Goal: Download file/media

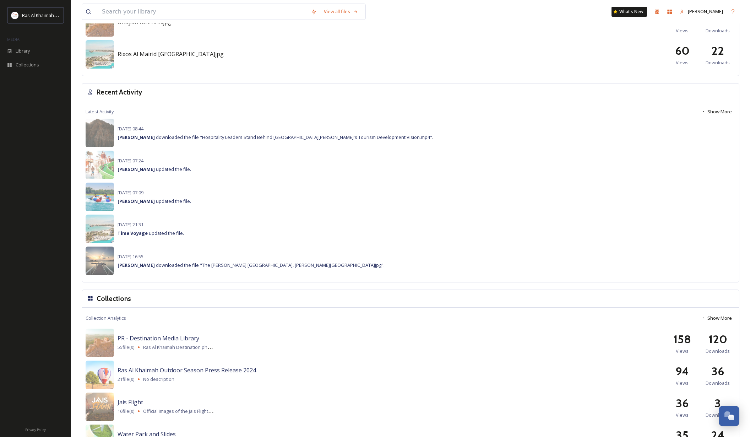
scroll to position [457, 0]
click at [27, 65] on span "Collections" at bounding box center [27, 64] width 23 height 7
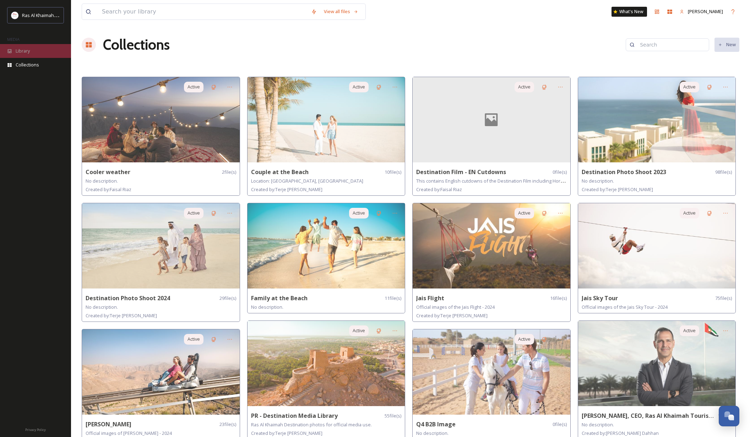
click at [22, 53] on span "Library" at bounding box center [23, 51] width 14 height 7
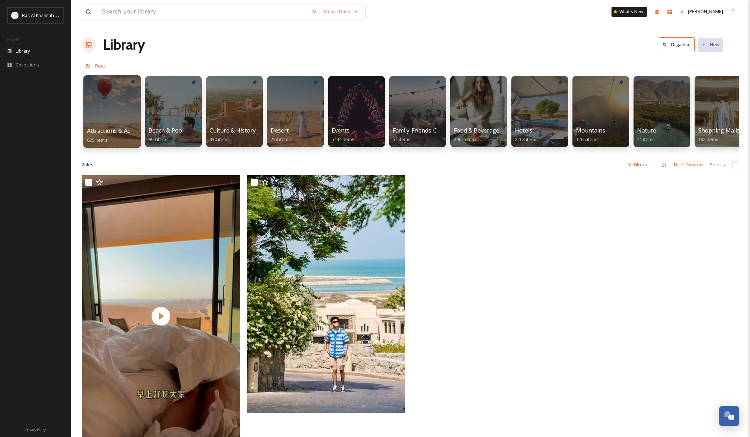
click at [113, 96] on div at bounding box center [112, 111] width 58 height 72
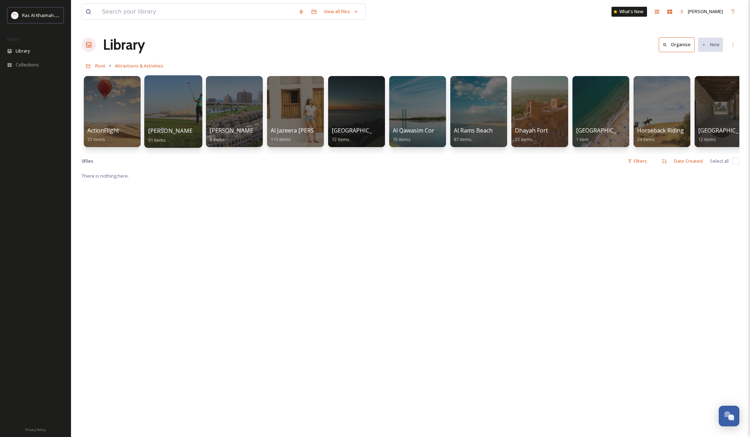
click at [173, 100] on div at bounding box center [173, 111] width 58 height 72
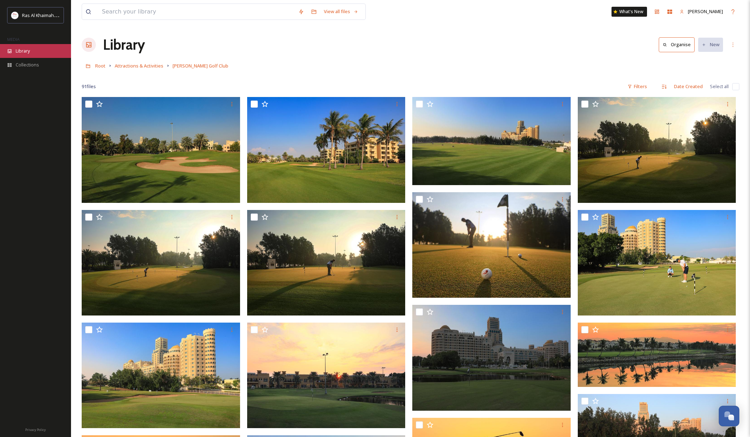
click at [29, 49] on span "Library" at bounding box center [23, 51] width 14 height 7
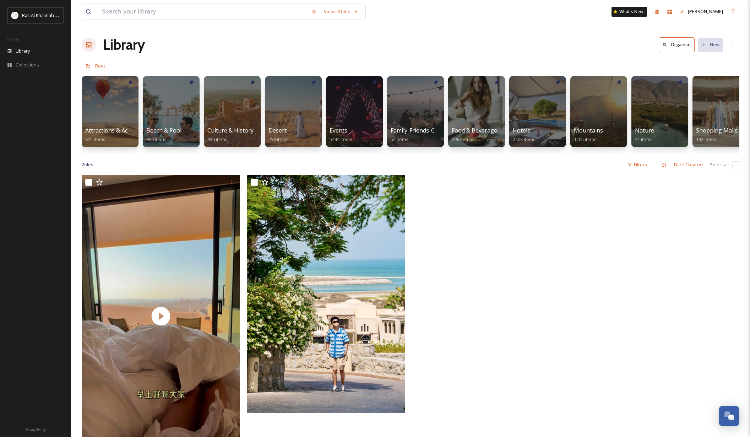
scroll to position [0, 4]
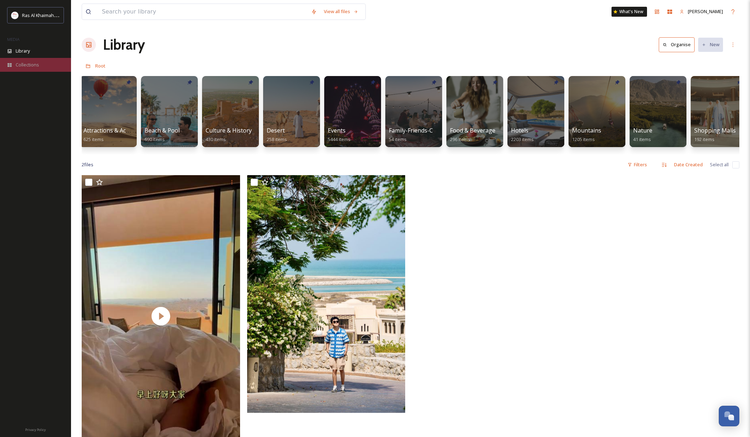
click at [33, 63] on span "Collections" at bounding box center [27, 64] width 23 height 7
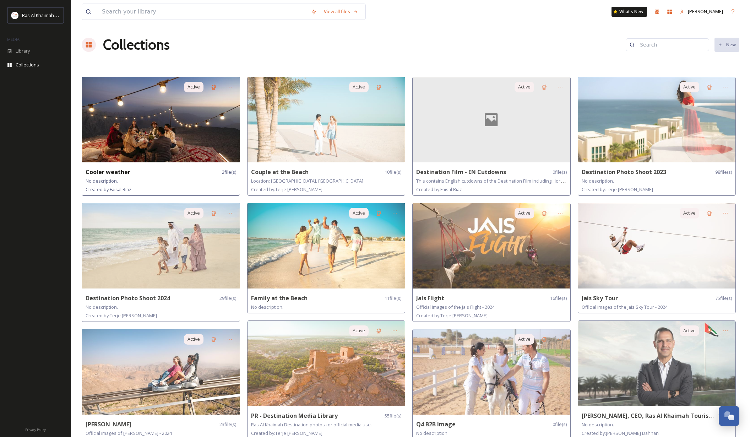
click at [163, 119] on img at bounding box center [161, 119] width 158 height 85
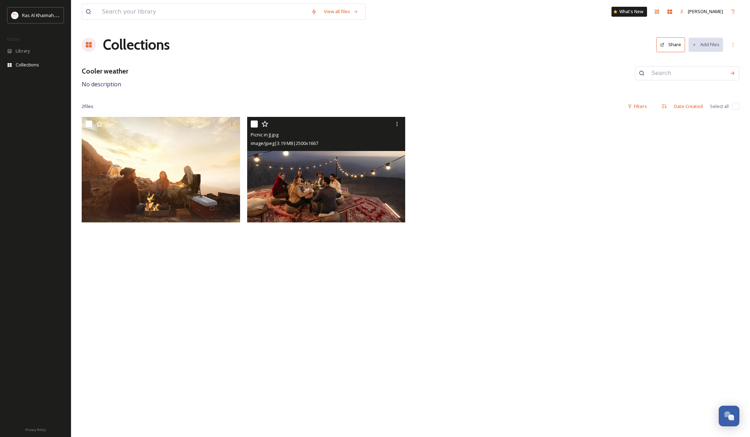
click at [301, 177] on img at bounding box center [326, 170] width 158 height 106
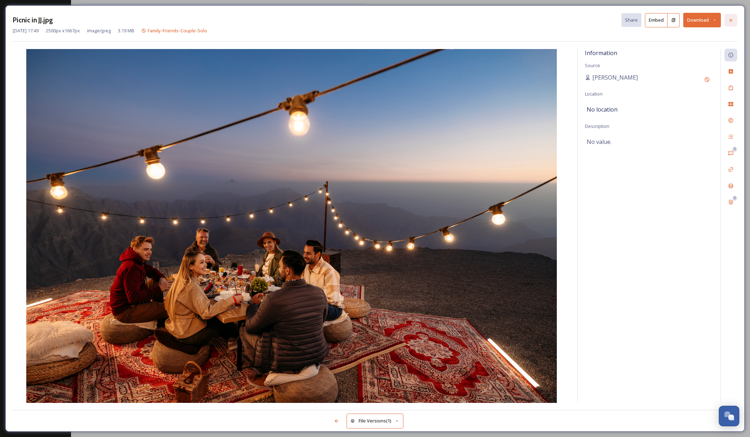
click at [730, 18] on icon at bounding box center [731, 20] width 6 height 6
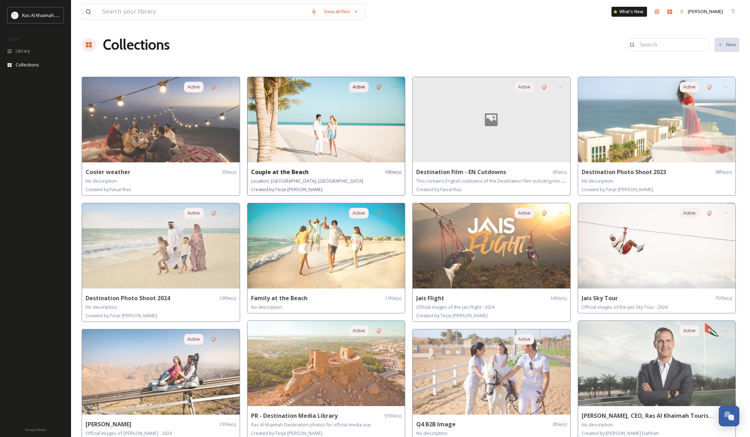
click at [294, 108] on img at bounding box center [327, 119] width 158 height 85
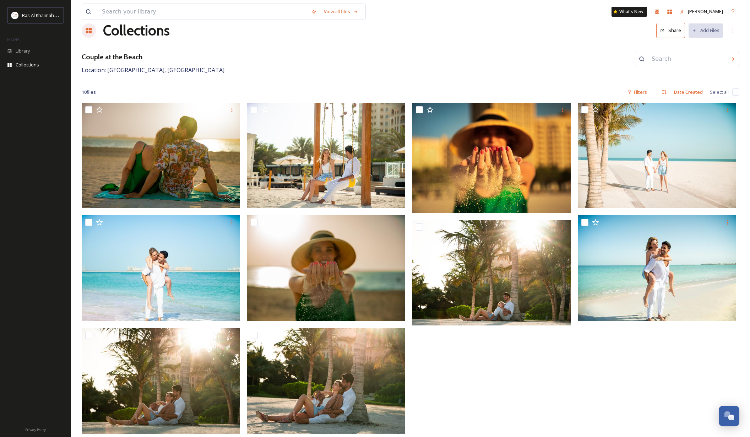
scroll to position [14, 0]
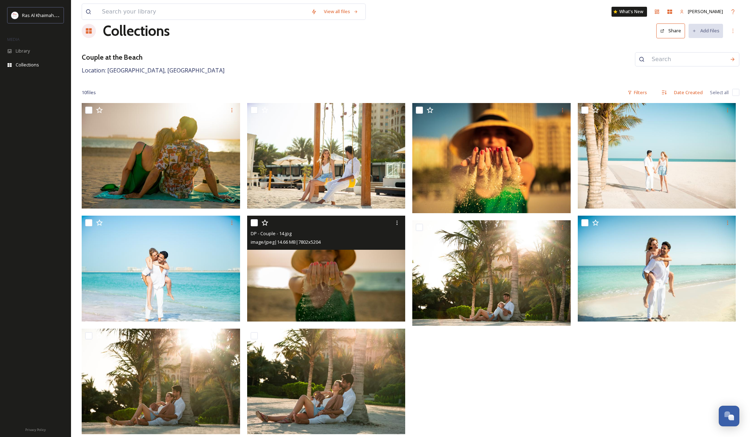
click at [254, 221] on input "checkbox" at bounding box center [254, 222] width 7 height 7
checkbox input "true"
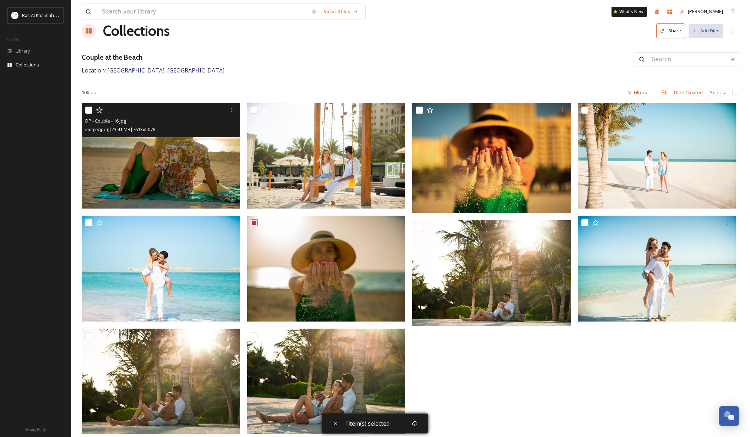
click at [90, 108] on input "checkbox" at bounding box center [88, 110] width 7 height 7
checkbox input "true"
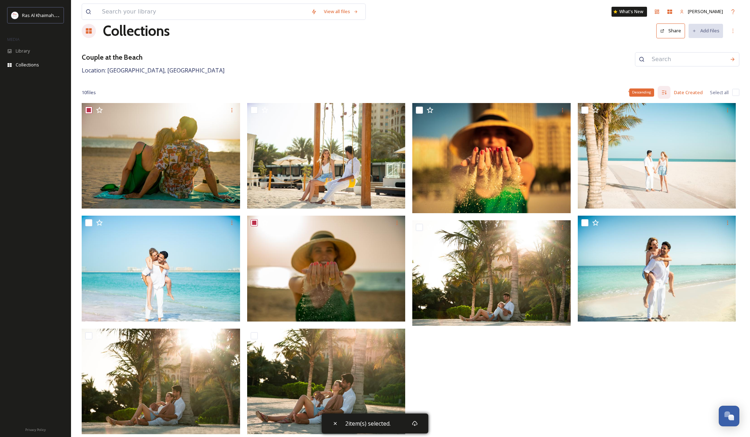
click at [666, 92] on icon at bounding box center [665, 93] width 6 height 6
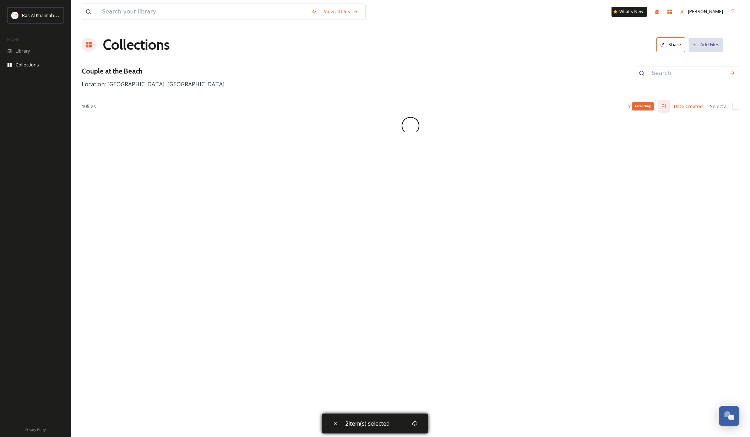
checkbox input "false"
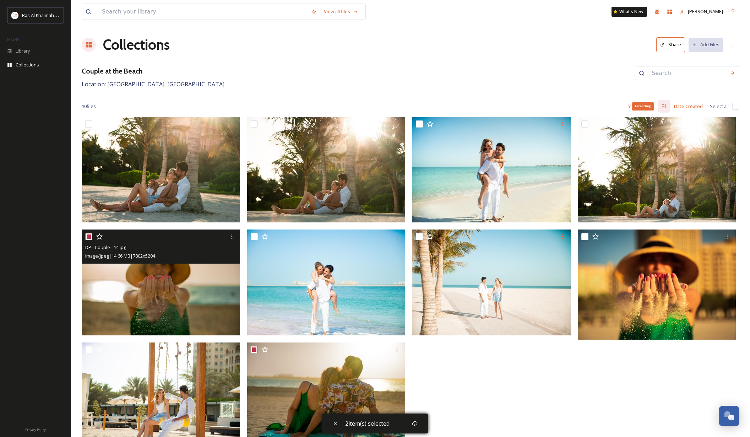
click at [88, 236] on input "checkbox" at bounding box center [88, 236] width 7 height 7
checkbox input "false"
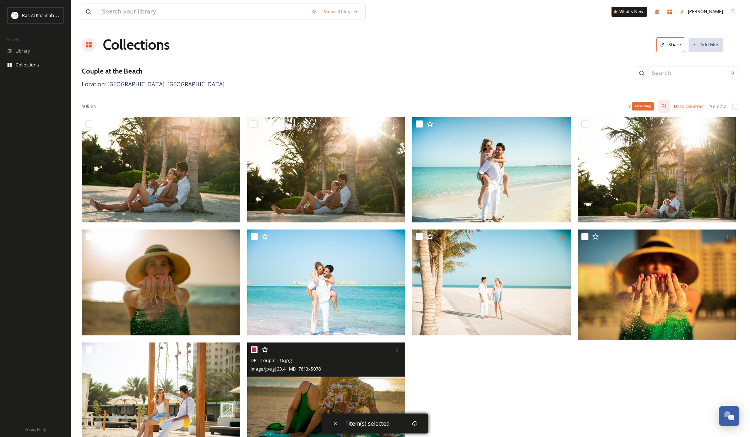
click at [255, 348] on input "checkbox" at bounding box center [254, 349] width 7 height 7
checkbox input "false"
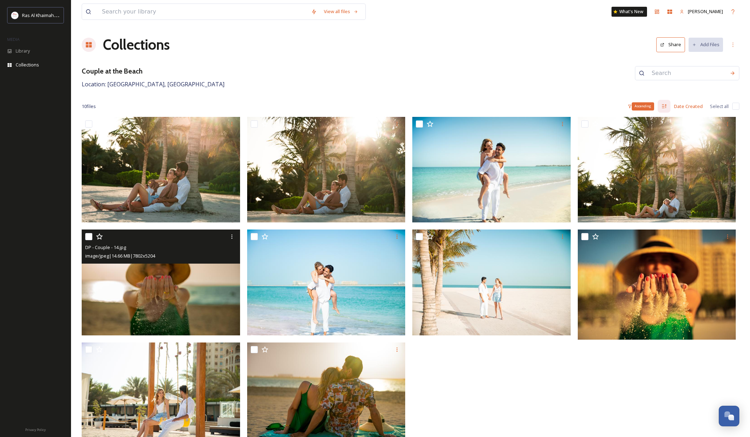
click at [188, 276] on img at bounding box center [161, 283] width 158 height 106
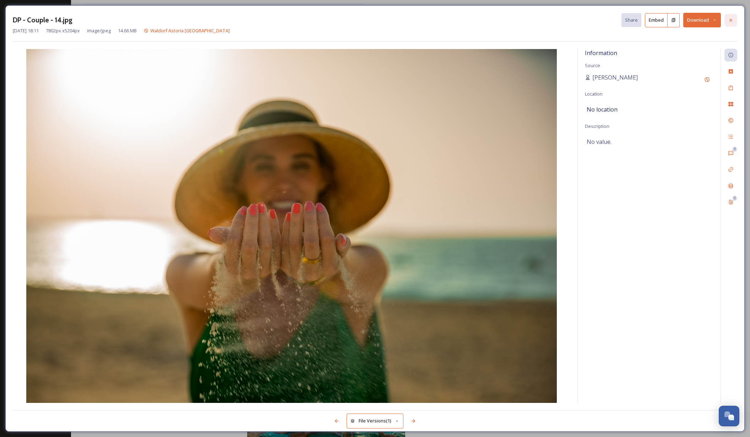
click at [732, 19] on icon at bounding box center [731, 20] width 6 height 6
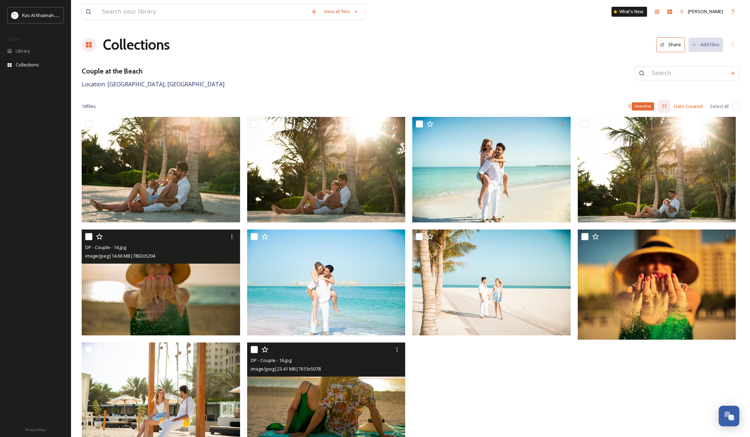
scroll to position [0, 0]
click at [356, 397] on img at bounding box center [326, 396] width 158 height 106
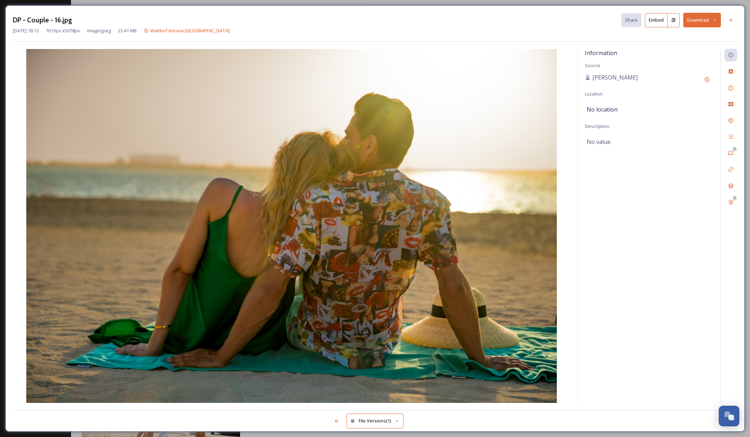
click at [468, 156] on img at bounding box center [292, 226] width 558 height 354
click at [696, 19] on button "Download" at bounding box center [703, 20] width 38 height 15
click at [695, 36] on span "Download Original (7613 x 5078)" at bounding box center [683, 36] width 67 height 7
click at [731, 18] on icon at bounding box center [731, 20] width 6 height 6
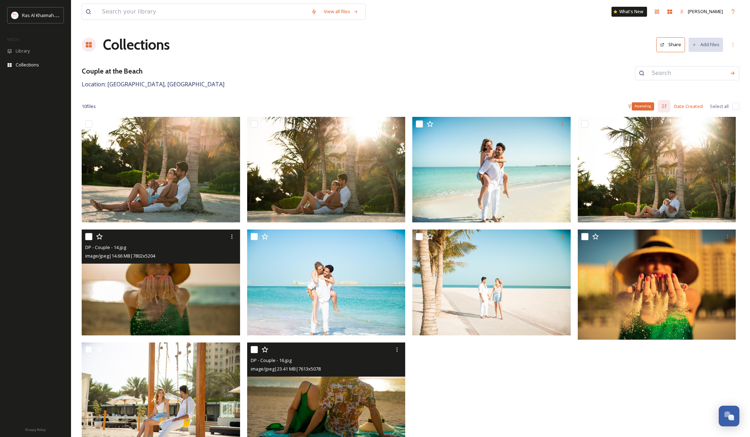
click at [157, 280] on img at bounding box center [161, 283] width 158 height 106
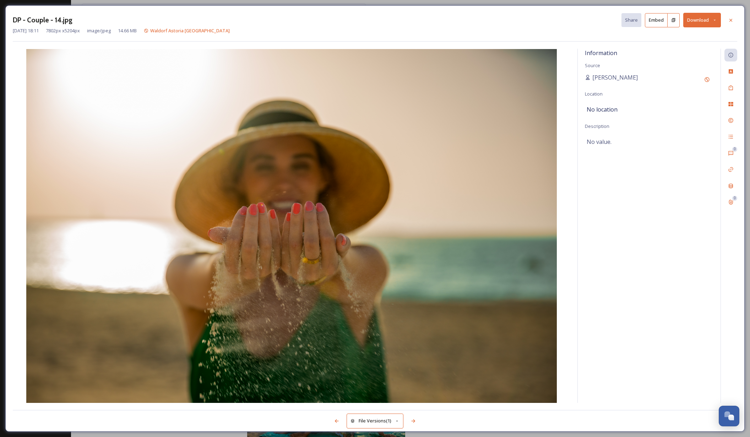
click at [699, 19] on button "Download" at bounding box center [703, 20] width 38 height 15
click at [685, 36] on span "Download Original (7802 x 5204)" at bounding box center [683, 36] width 67 height 7
click at [729, 20] on icon at bounding box center [731, 20] width 6 height 6
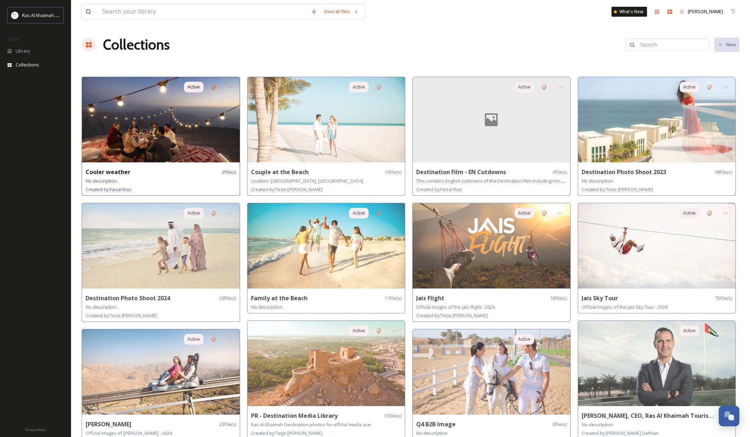
click at [174, 126] on img at bounding box center [161, 119] width 158 height 85
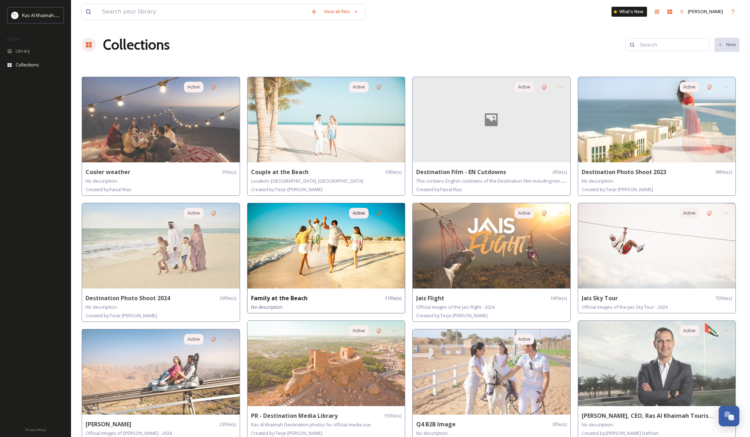
click at [306, 232] on img at bounding box center [327, 245] width 158 height 85
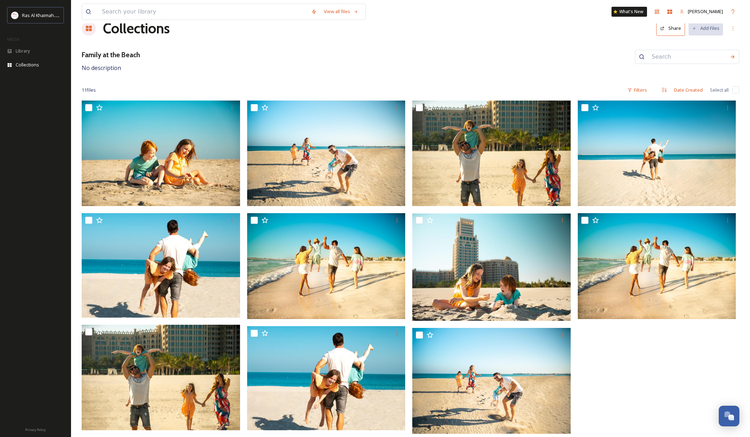
scroll to position [16, 0]
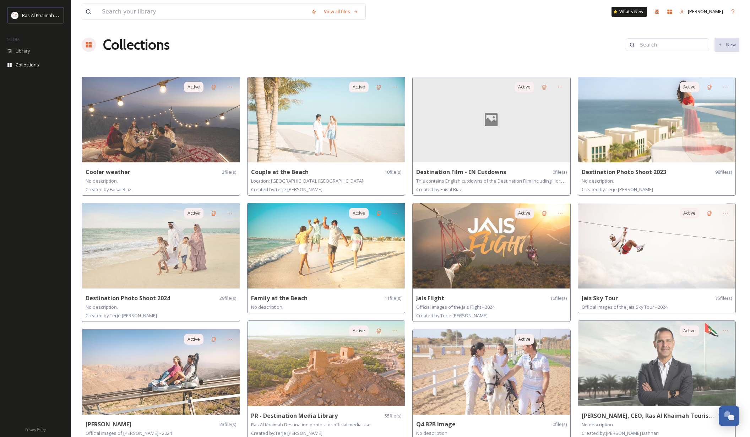
click at [313, 44] on div "Collections New" at bounding box center [411, 44] width 658 height 21
click at [25, 51] on span "Library" at bounding box center [23, 51] width 14 height 7
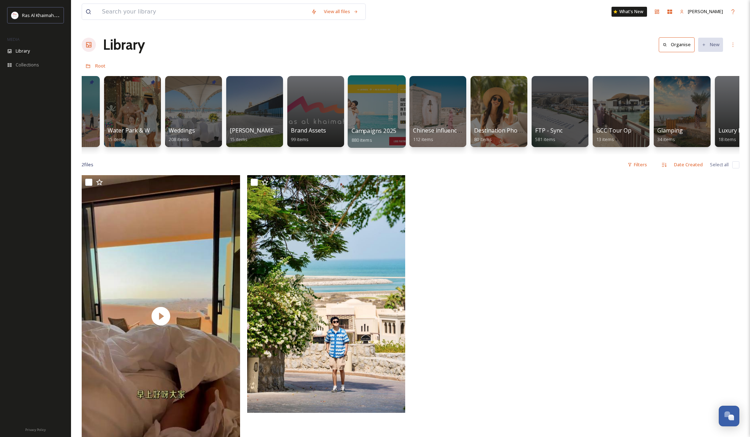
scroll to position [0, 714]
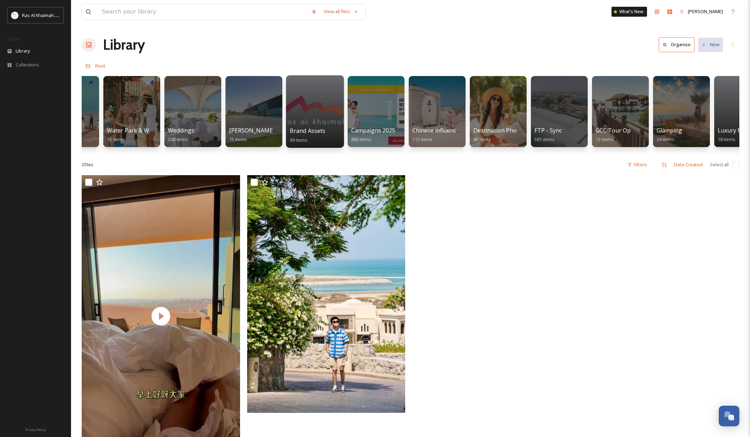
click at [314, 107] on div at bounding box center [315, 111] width 58 height 72
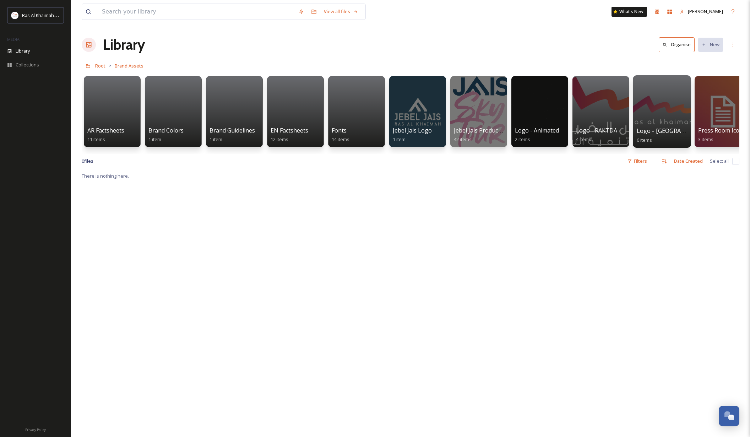
click at [657, 97] on div at bounding box center [662, 111] width 58 height 72
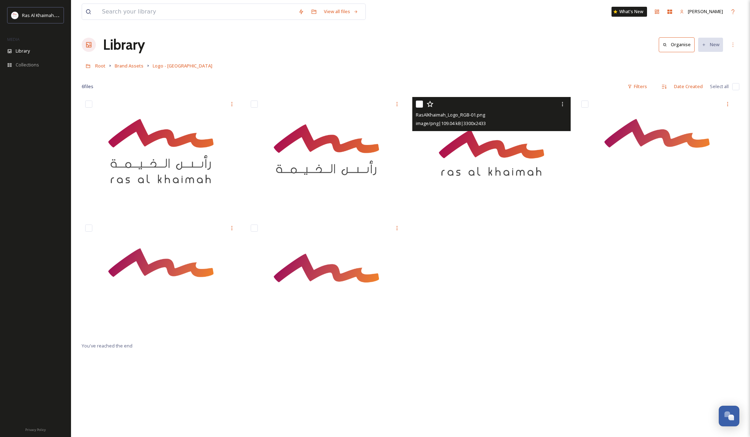
click at [489, 147] on img at bounding box center [492, 155] width 158 height 117
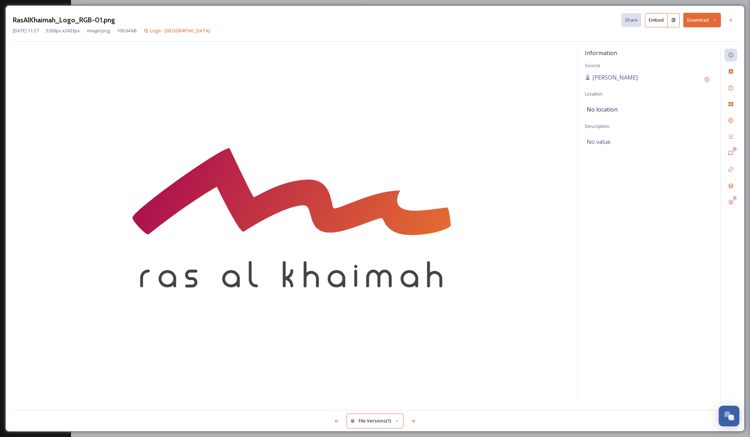
click at [697, 20] on button "Download" at bounding box center [703, 20] width 38 height 15
click at [691, 37] on span "Download Original (3300 x 2433)" at bounding box center [683, 36] width 67 height 7
click at [730, 20] on icon at bounding box center [731, 20] width 6 height 6
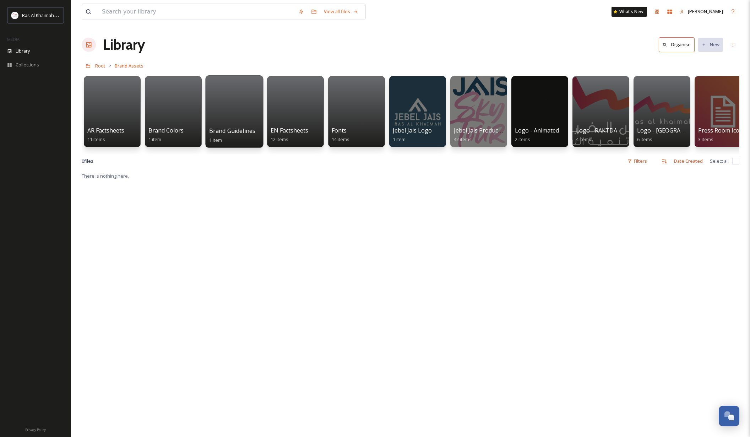
click at [237, 106] on div at bounding box center [234, 111] width 58 height 72
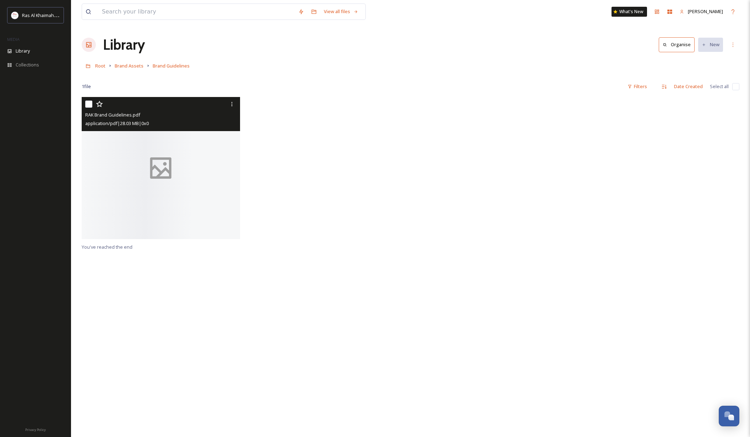
click at [172, 133] on div at bounding box center [161, 168] width 158 height 142
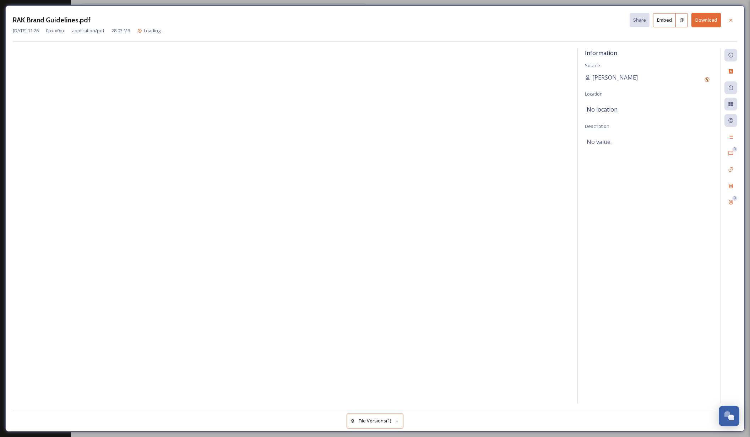
click at [702, 18] on button "Download" at bounding box center [706, 20] width 29 height 15
click at [731, 19] on icon at bounding box center [731, 20] width 6 height 6
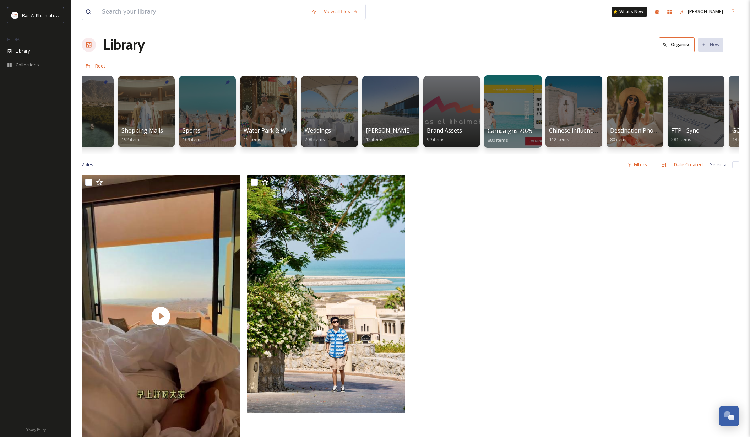
scroll to position [0, 579]
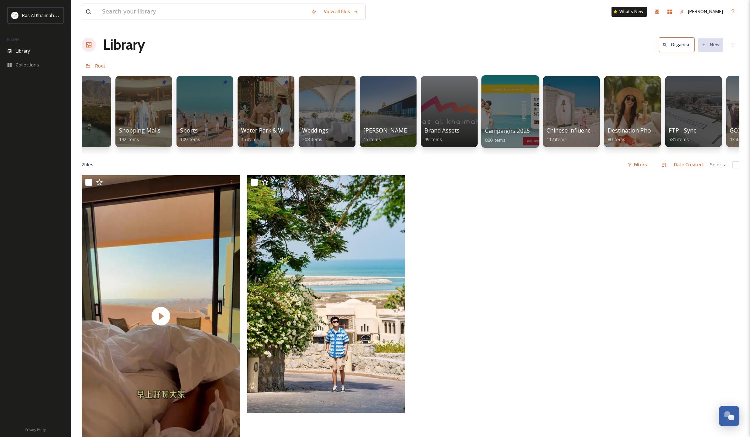
click at [506, 104] on div at bounding box center [510, 111] width 58 height 72
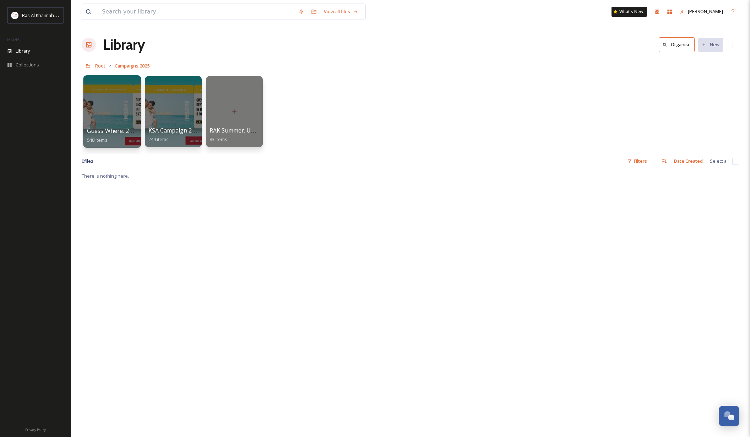
click at [104, 102] on div at bounding box center [112, 111] width 58 height 72
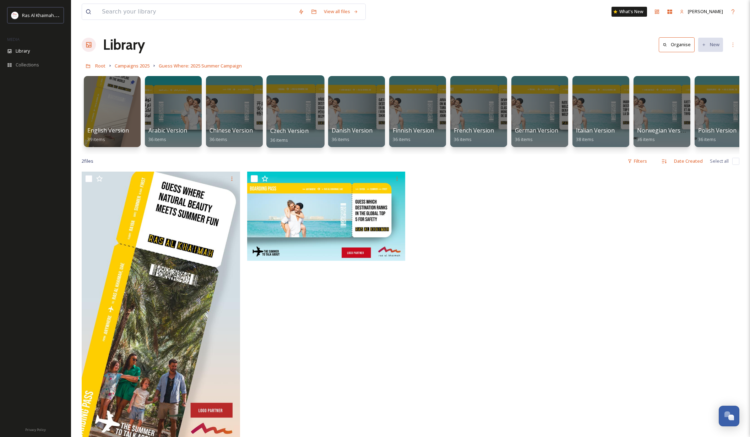
click at [292, 102] on div at bounding box center [295, 111] width 58 height 72
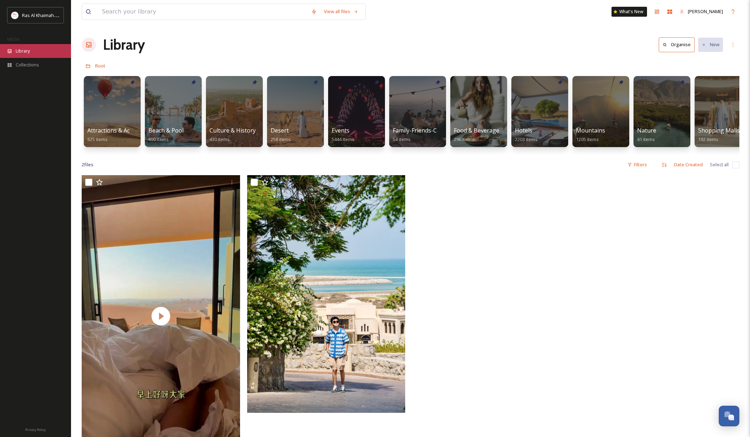
click at [25, 50] on span "Library" at bounding box center [23, 51] width 14 height 7
click at [176, 113] on div at bounding box center [173, 111] width 58 height 72
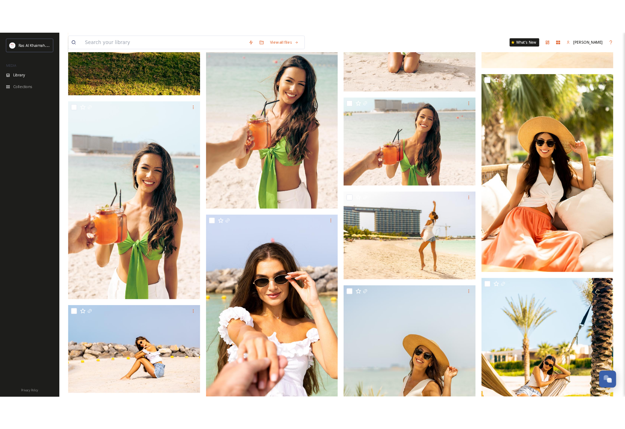
scroll to position [6076, 0]
